Goal: Information Seeking & Learning: Learn about a topic

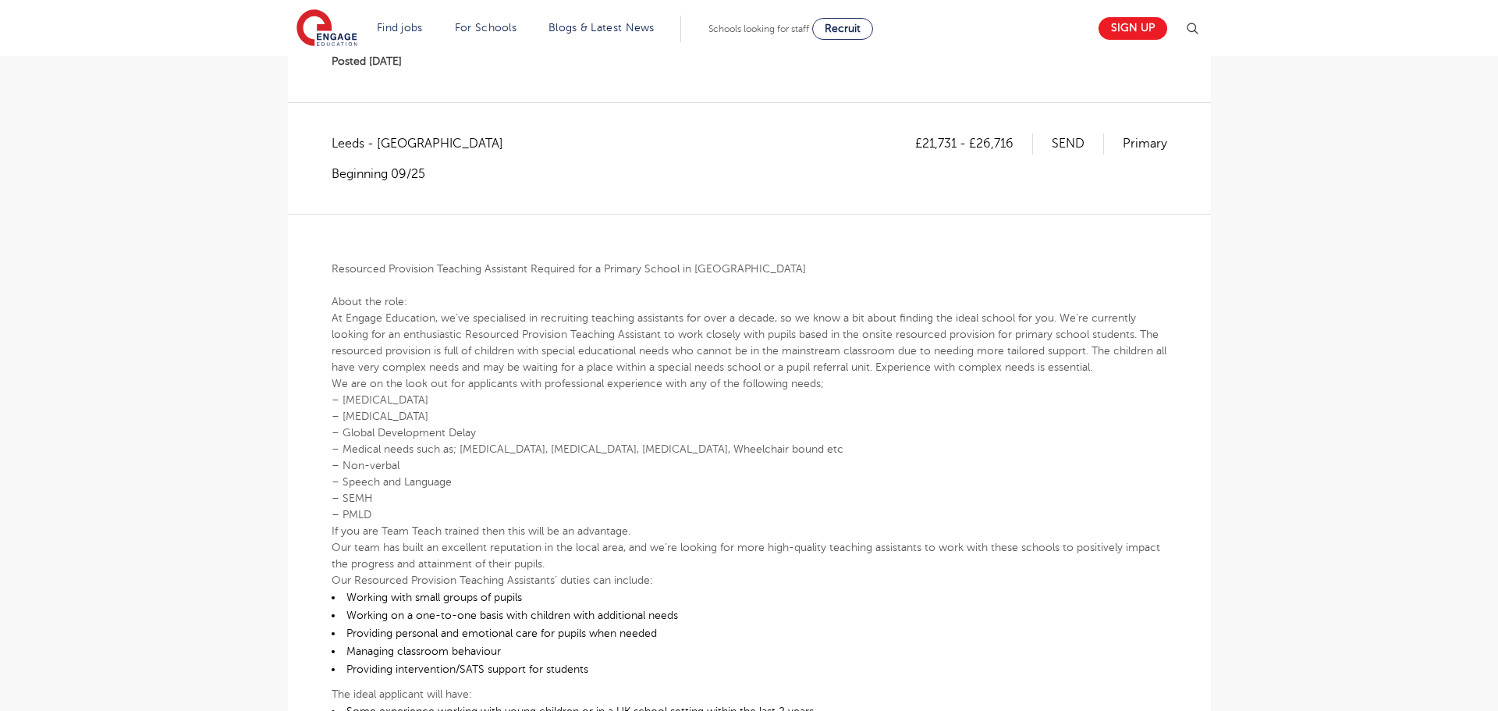
scroll to position [57, 0]
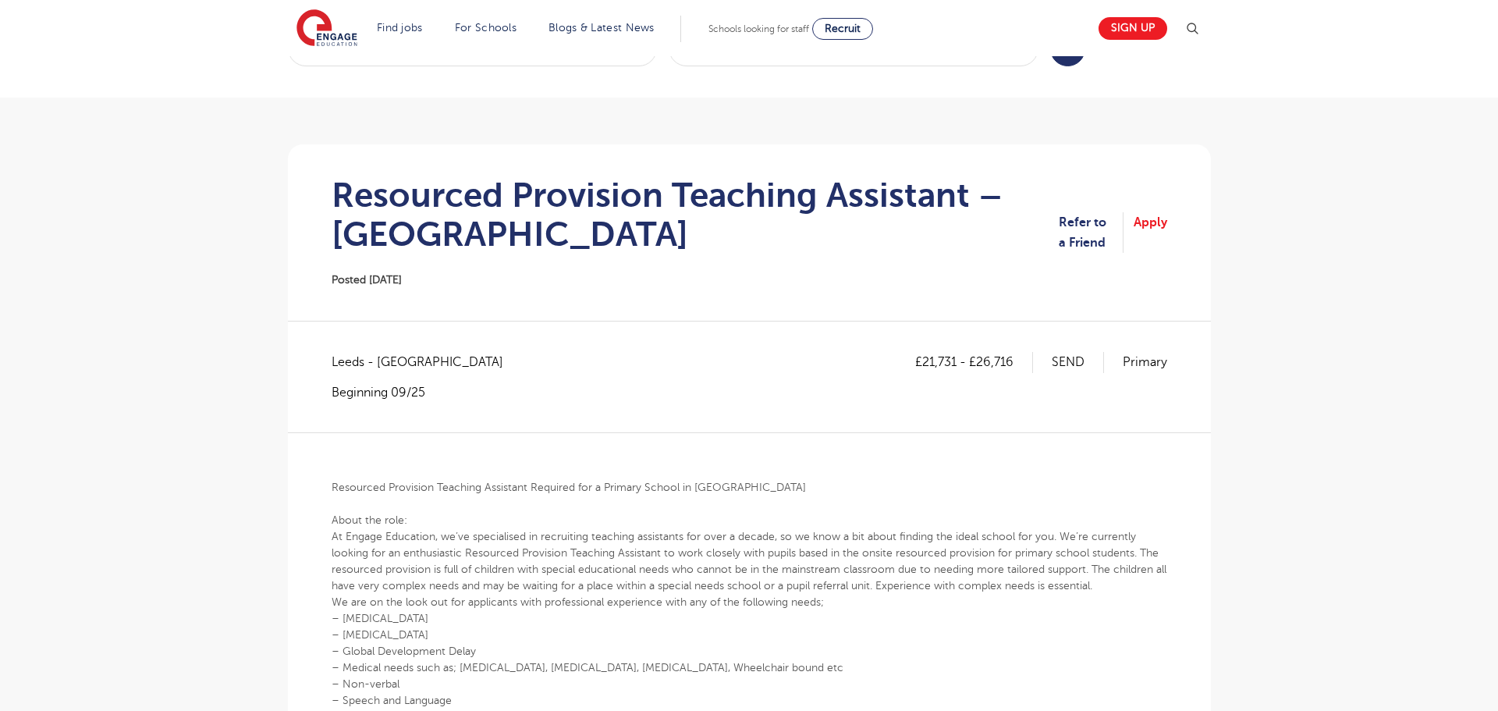
click at [516, 220] on h1 "Resourced Provision Teaching Assistant – [GEOGRAPHIC_DATA]" at bounding box center [695, 215] width 727 height 78
click at [514, 222] on h1 "Resourced Provision Teaching Assistant – [GEOGRAPHIC_DATA]" at bounding box center [695, 215] width 727 height 78
click at [507, 227] on h1 "Resourced Provision Teaching Assistant – [GEOGRAPHIC_DATA]" at bounding box center [695, 215] width 727 height 78
click at [506, 227] on h1 "Resourced Provision Teaching Assistant – [GEOGRAPHIC_DATA]" at bounding box center [695, 215] width 727 height 78
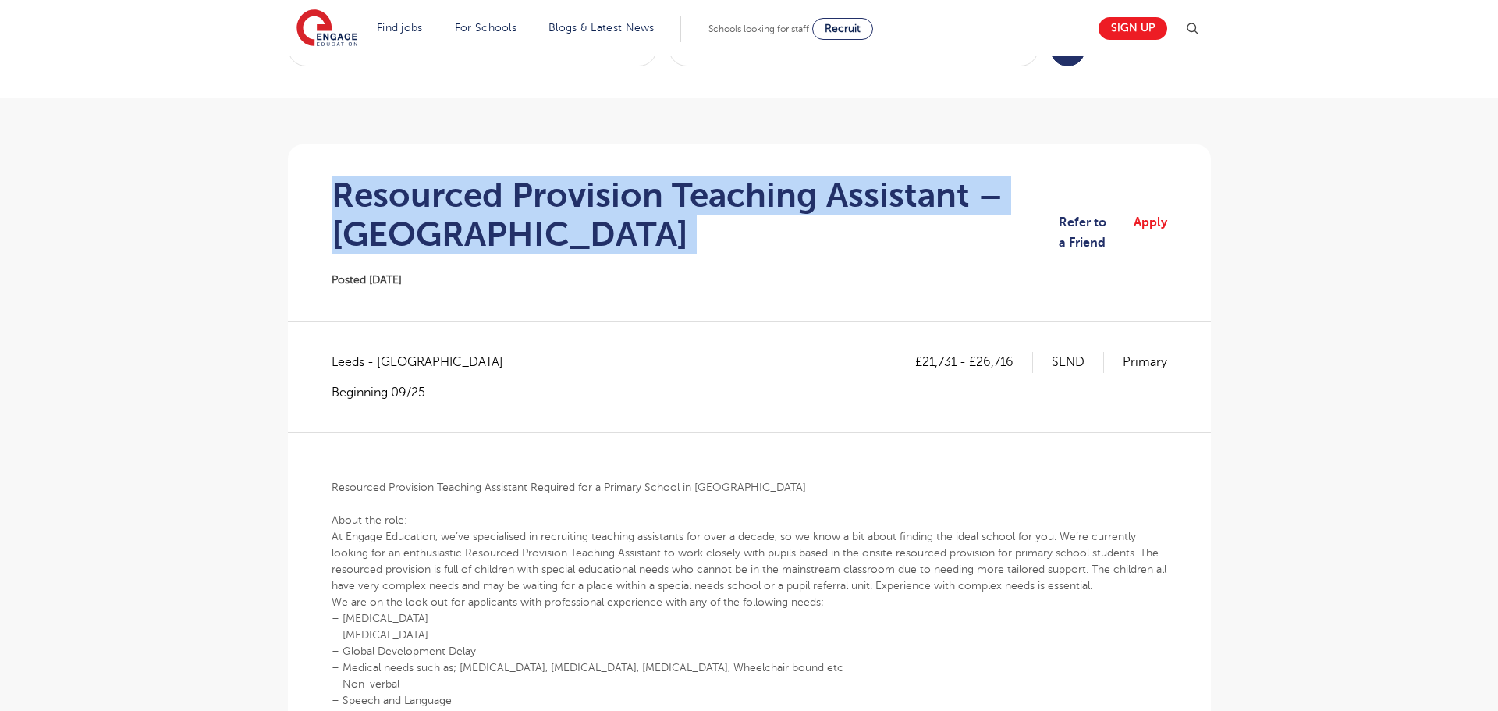
click at [506, 227] on h1 "Resourced Provision Teaching Assistant – [GEOGRAPHIC_DATA]" at bounding box center [695, 215] width 727 height 78
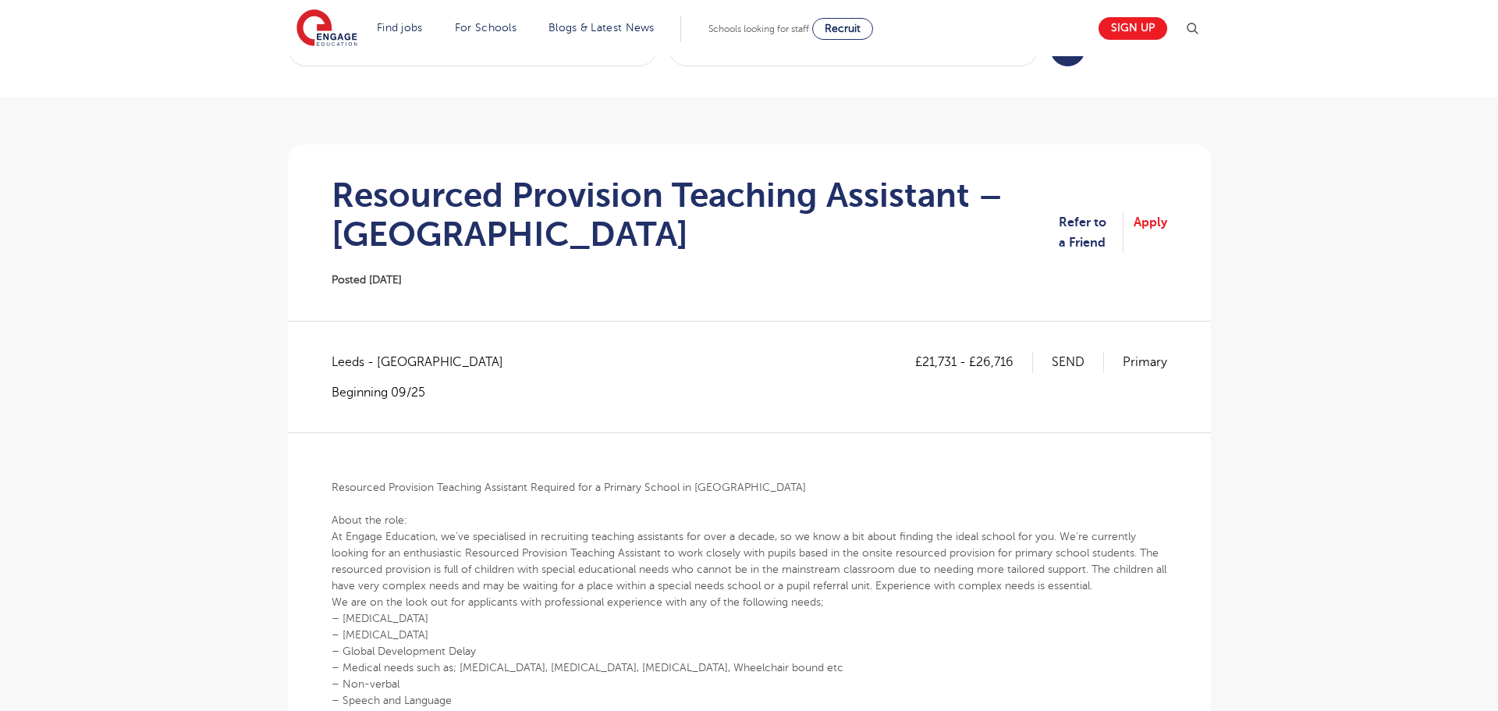
click at [515, 536] on p "At Engage Education, we’ve specialised in recruiting teaching assistants for ov…" at bounding box center [750, 561] width 836 height 66
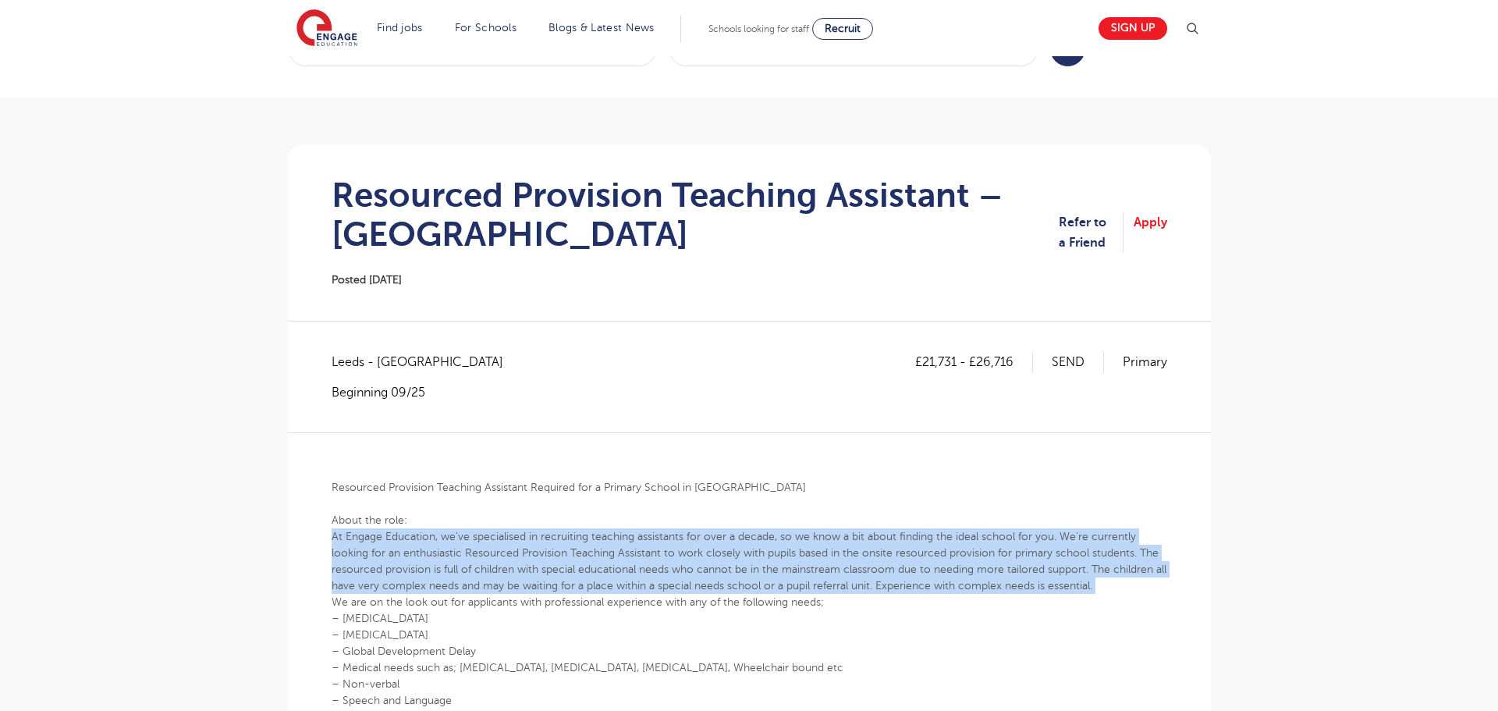
click at [515, 536] on p "At Engage Education, we’ve specialised in recruiting teaching assistants for ov…" at bounding box center [750, 561] width 836 height 66
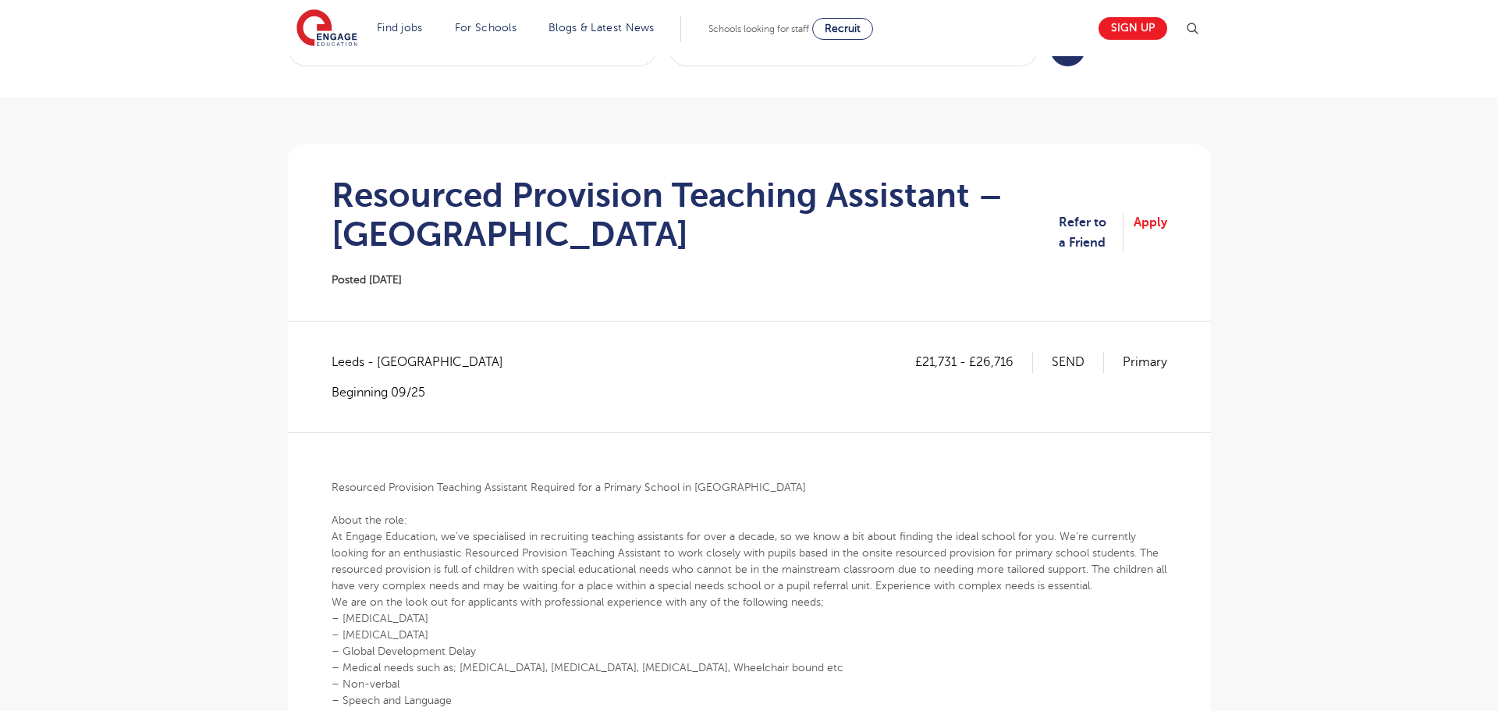
click at [782, 188] on h1 "Resourced Provision Teaching Assistant – [GEOGRAPHIC_DATA]" at bounding box center [695, 215] width 727 height 78
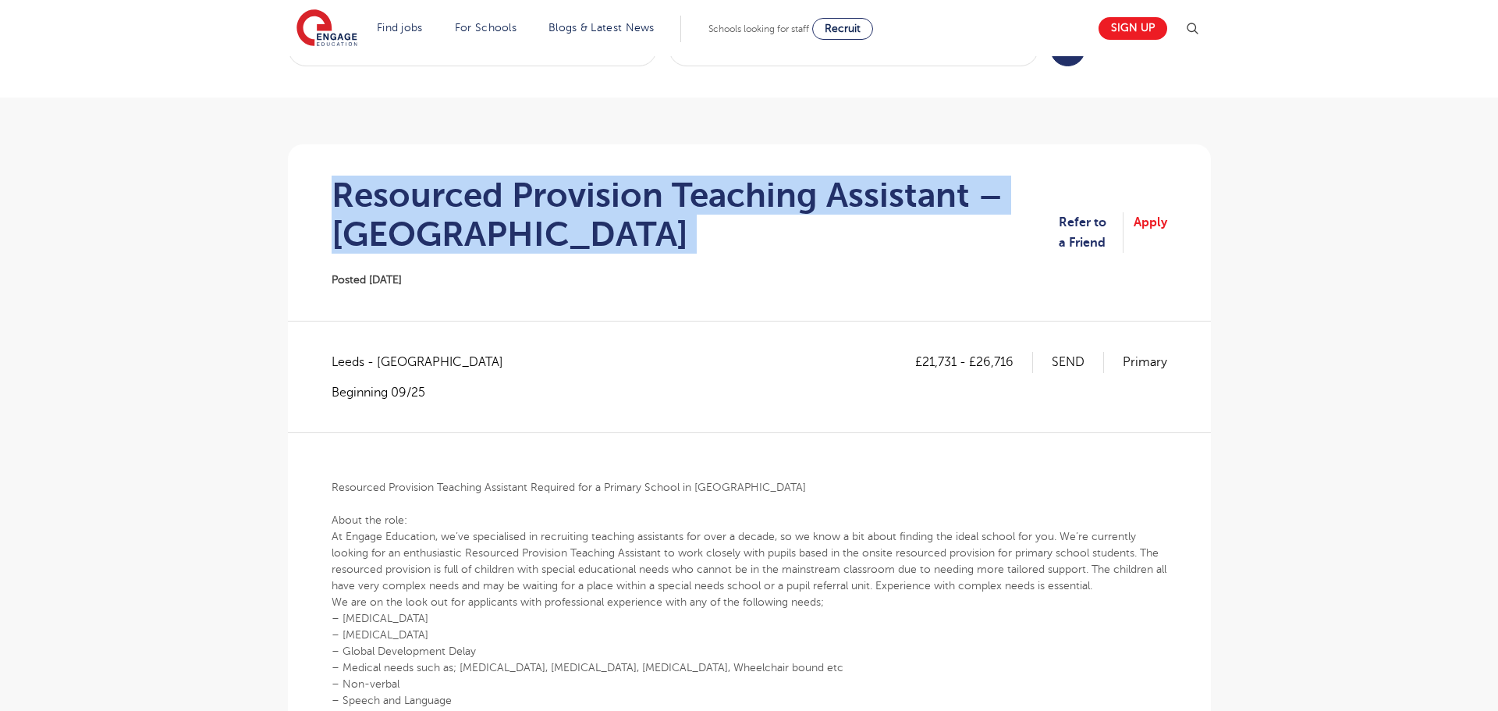
click at [782, 188] on h1 "Resourced Provision Teaching Assistant – [GEOGRAPHIC_DATA]" at bounding box center [695, 215] width 727 height 78
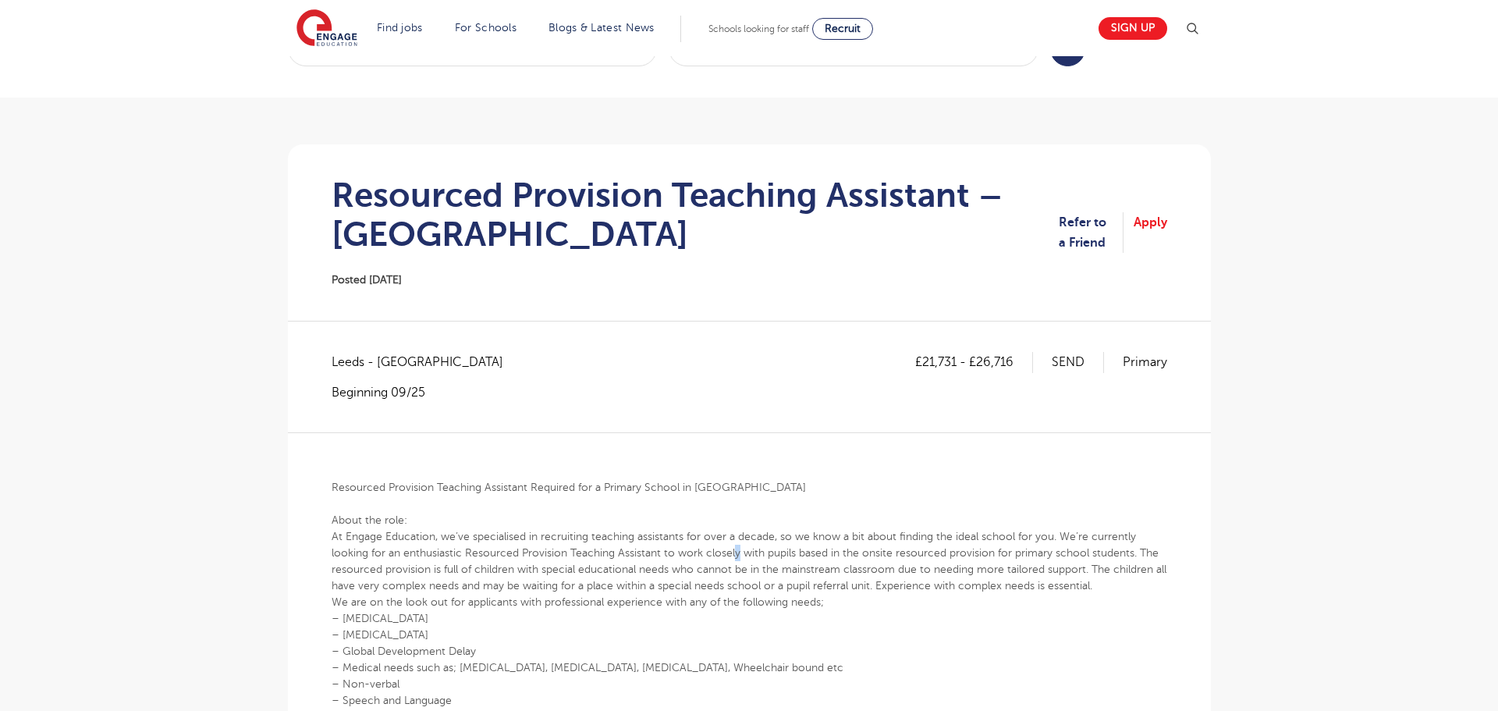
click at [740, 551] on p "At Engage Education, we’ve specialised in recruiting teaching assistants for ov…" at bounding box center [750, 561] width 836 height 66
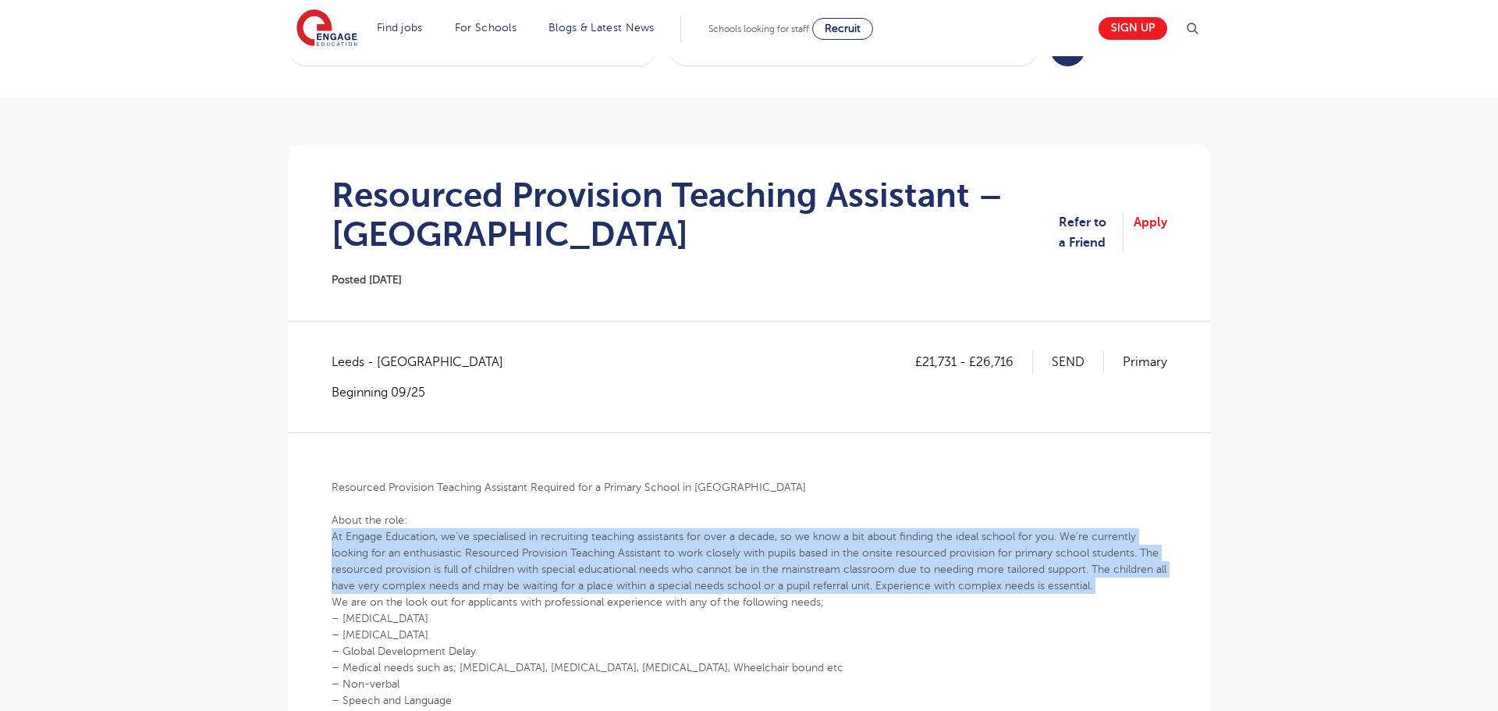
click at [740, 551] on p "At Engage Education, we’ve specialised in recruiting teaching assistants for ov…" at bounding box center [750, 561] width 836 height 66
